Goal: Use online tool/utility: Utilize a website feature to perform a specific function

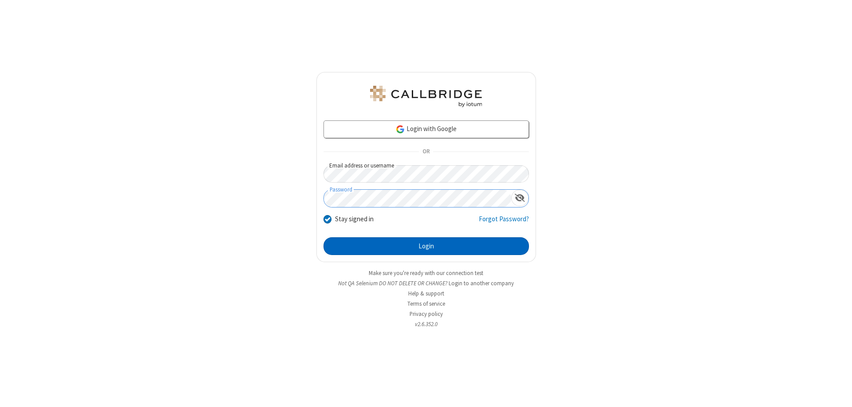
click at [426, 246] on button "Login" at bounding box center [427, 246] width 206 height 18
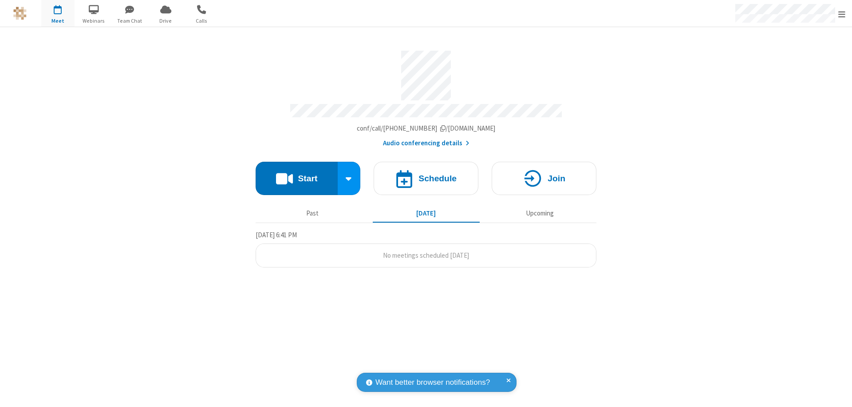
click at [297, 174] on button "Start" at bounding box center [297, 178] width 82 height 33
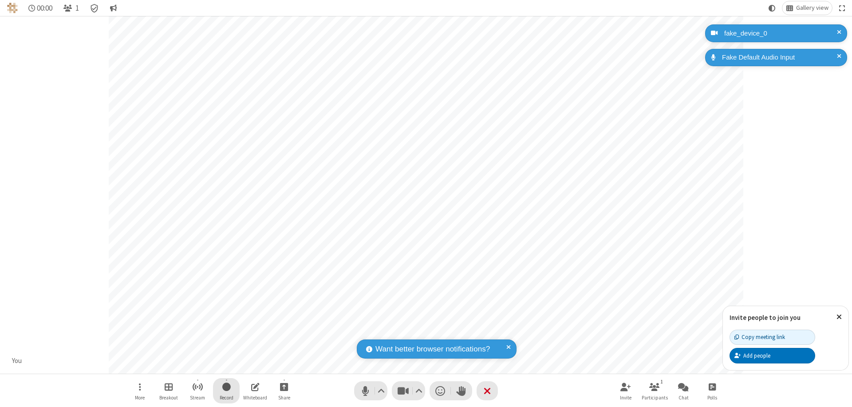
click at [226, 390] on span "Start recording" at bounding box center [226, 386] width 8 height 11
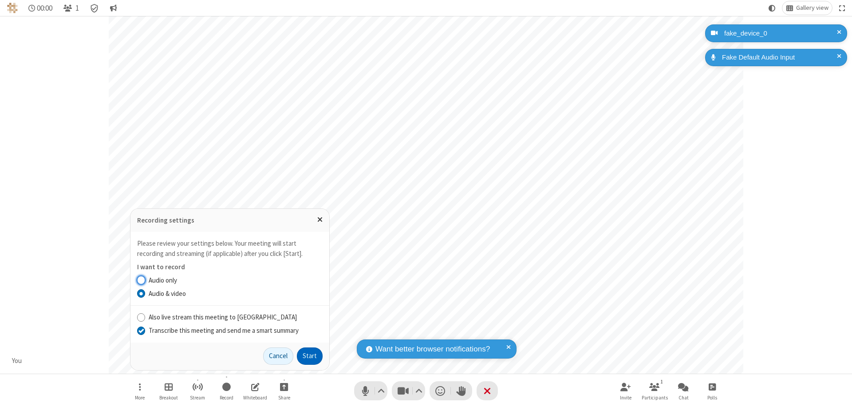
click at [141, 330] on input "Transcribe this meeting and send me a smart summary" at bounding box center [141, 329] width 8 height 9
click at [310, 356] on button "Start" at bounding box center [310, 356] width 26 height 18
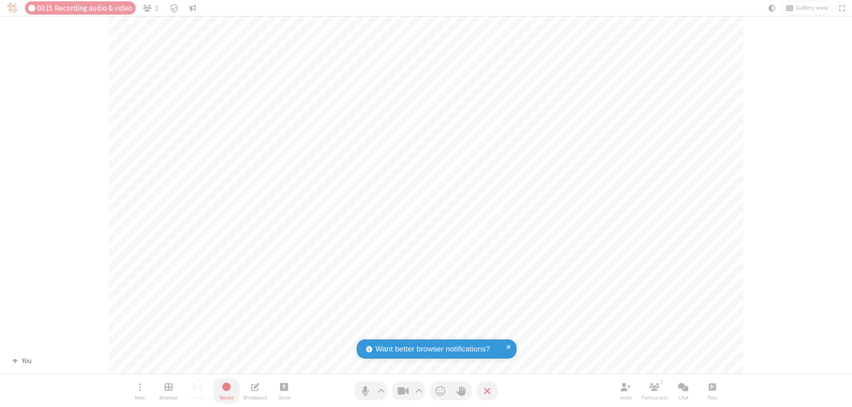
click at [226, 390] on span "Stop recording" at bounding box center [227, 386] width 10 height 11
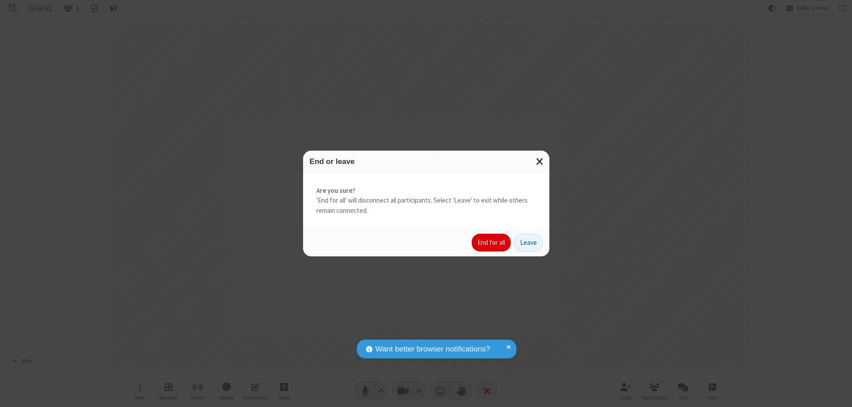
click at [492, 242] on button "End for all" at bounding box center [491, 243] width 39 height 18
